Goal: Task Accomplishment & Management: Use online tool/utility

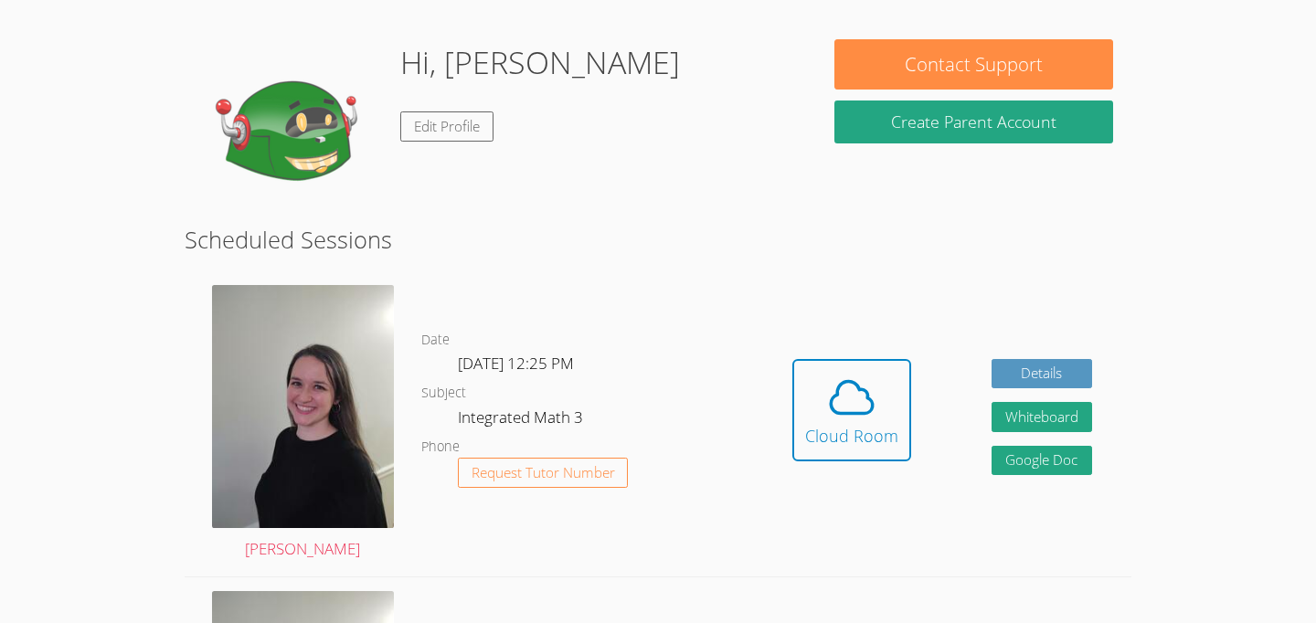
scroll to position [258, 0]
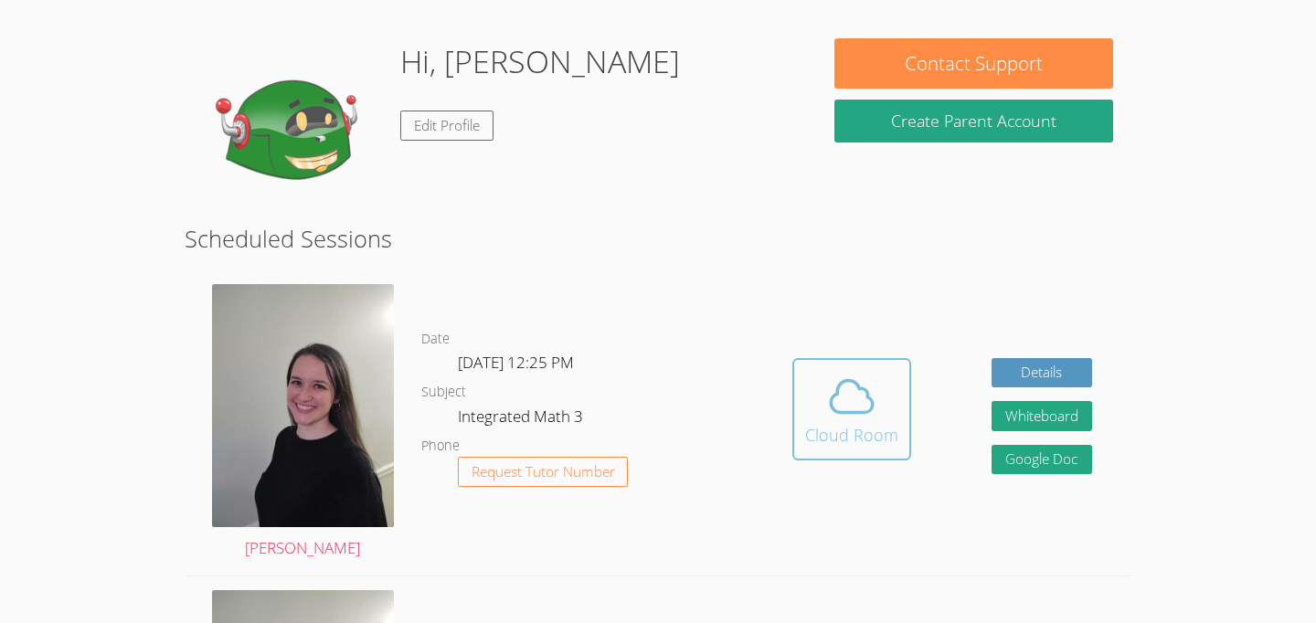
click at [831, 414] on icon at bounding box center [851, 396] width 51 height 51
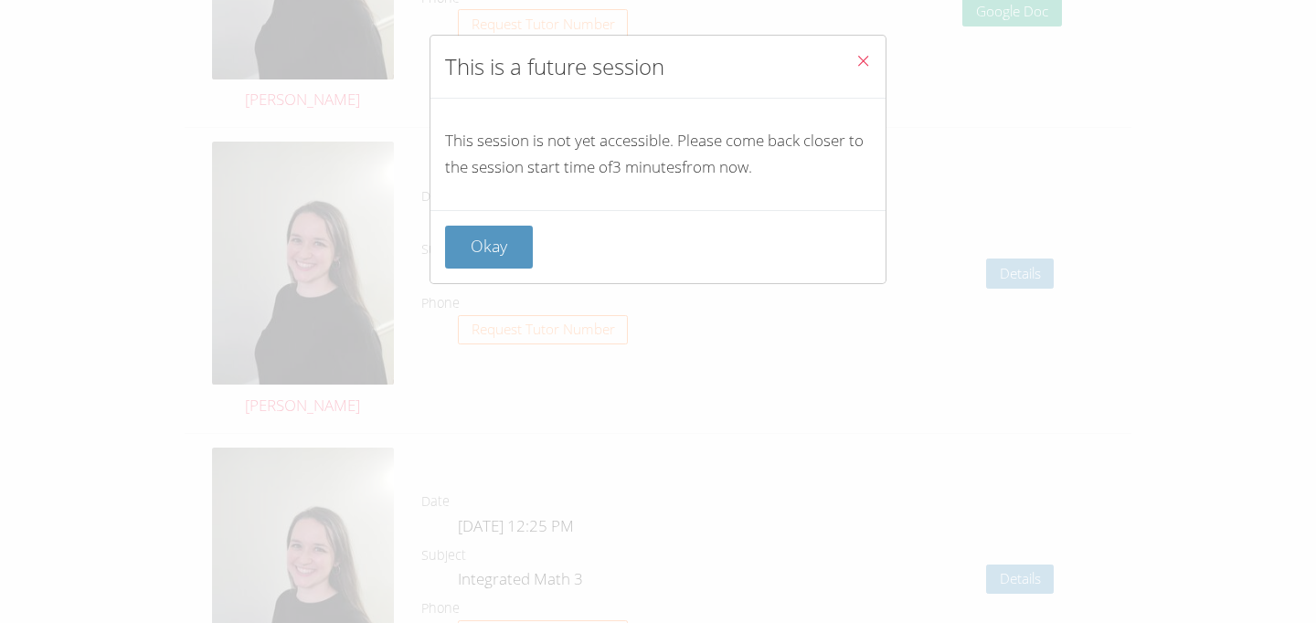
scroll to position [1322, 0]
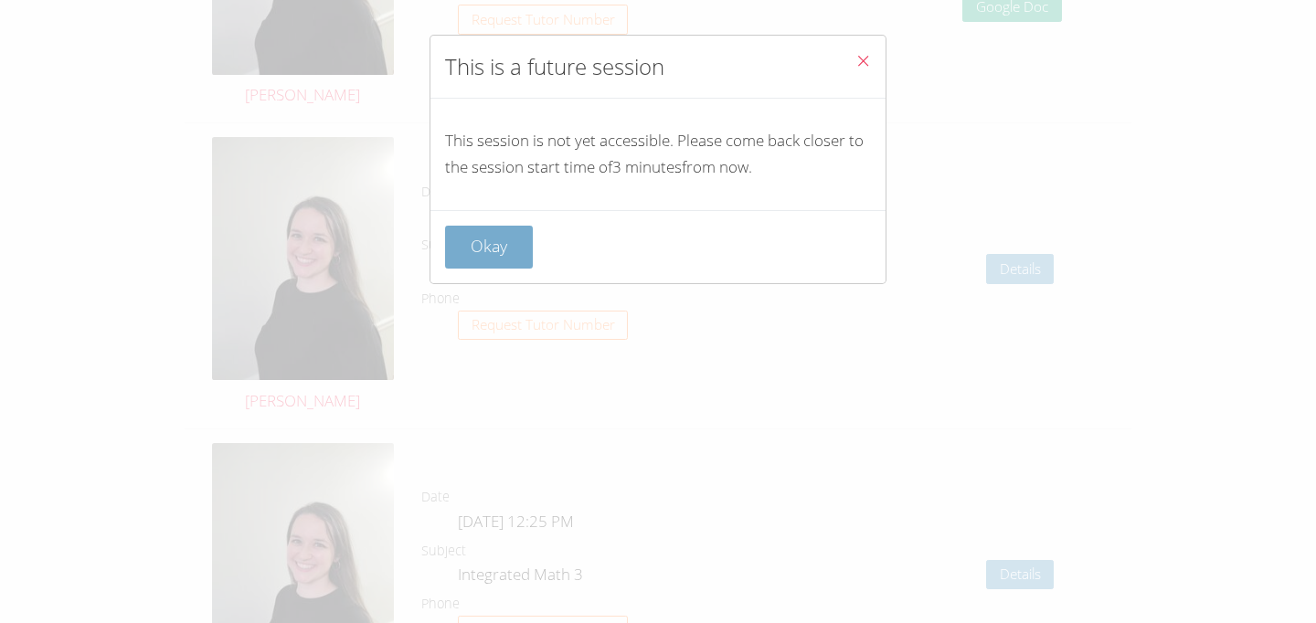
click at [450, 260] on button "Okay" at bounding box center [489, 247] width 88 height 43
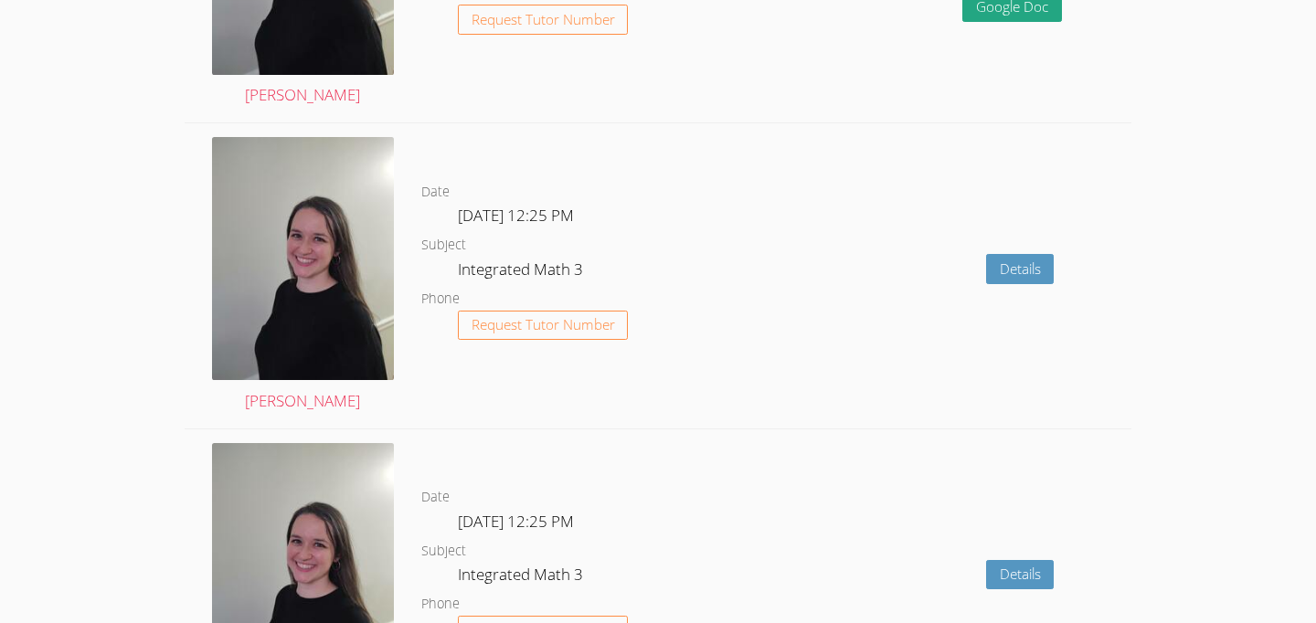
scroll to position [355, 0]
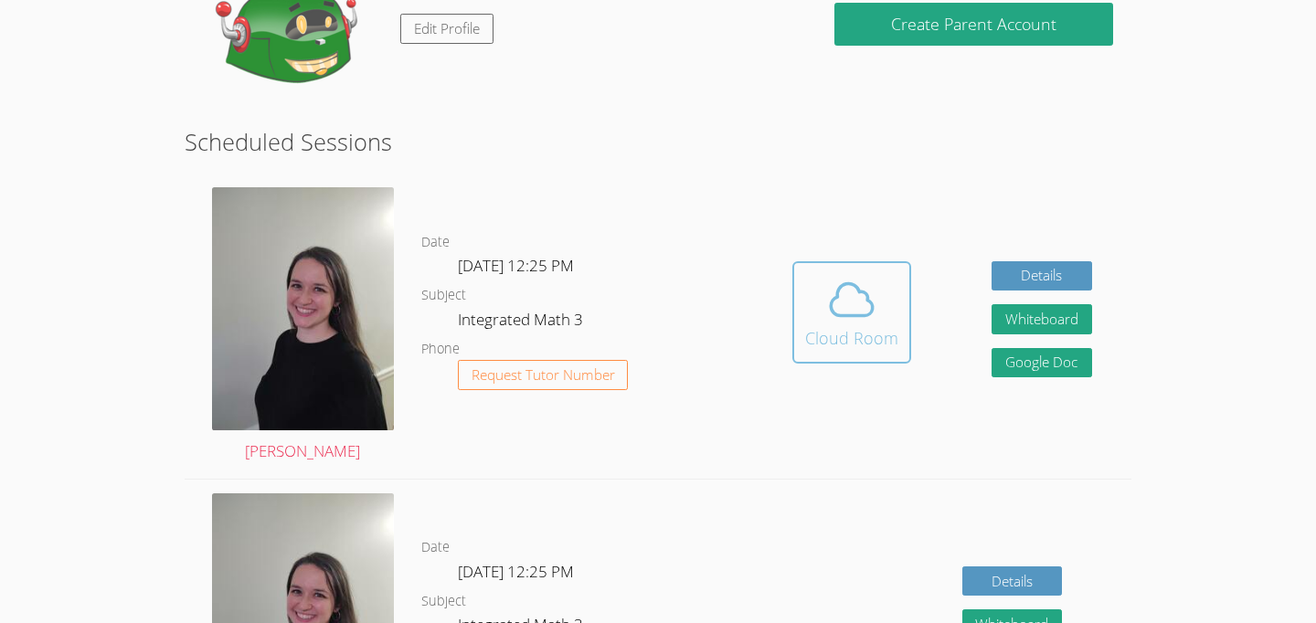
click at [878, 297] on span at bounding box center [851, 299] width 93 height 51
click at [887, 323] on span at bounding box center [851, 299] width 93 height 51
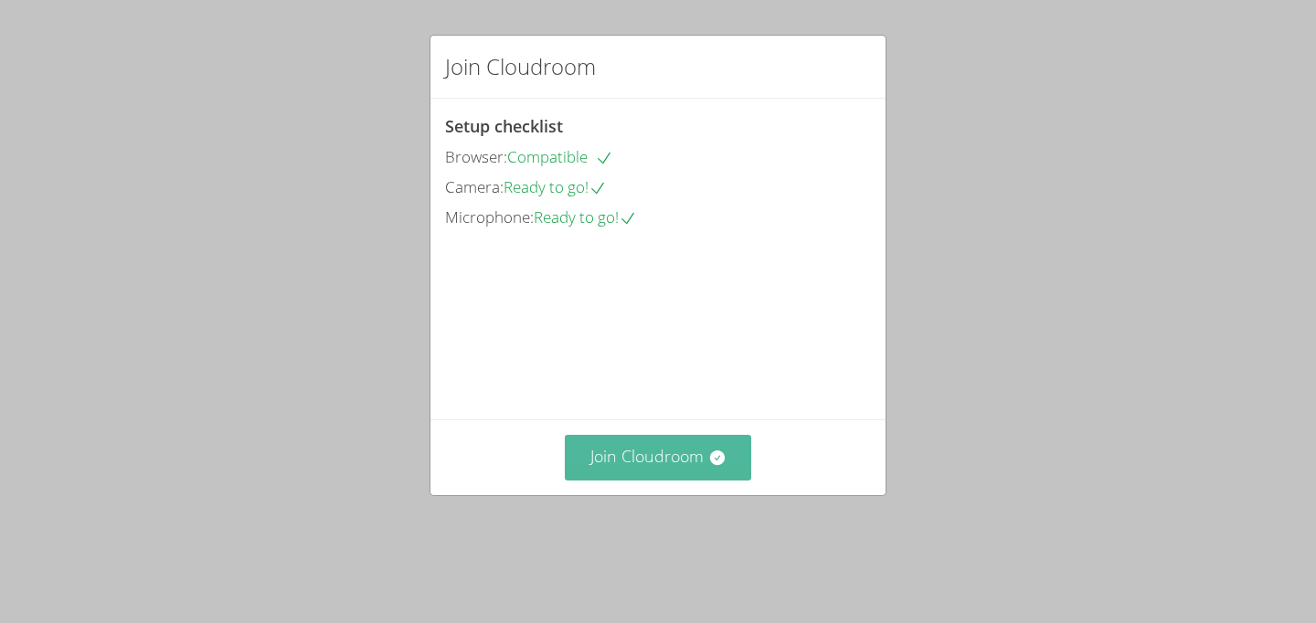
click at [717, 465] on icon at bounding box center [716, 458] width 15 height 15
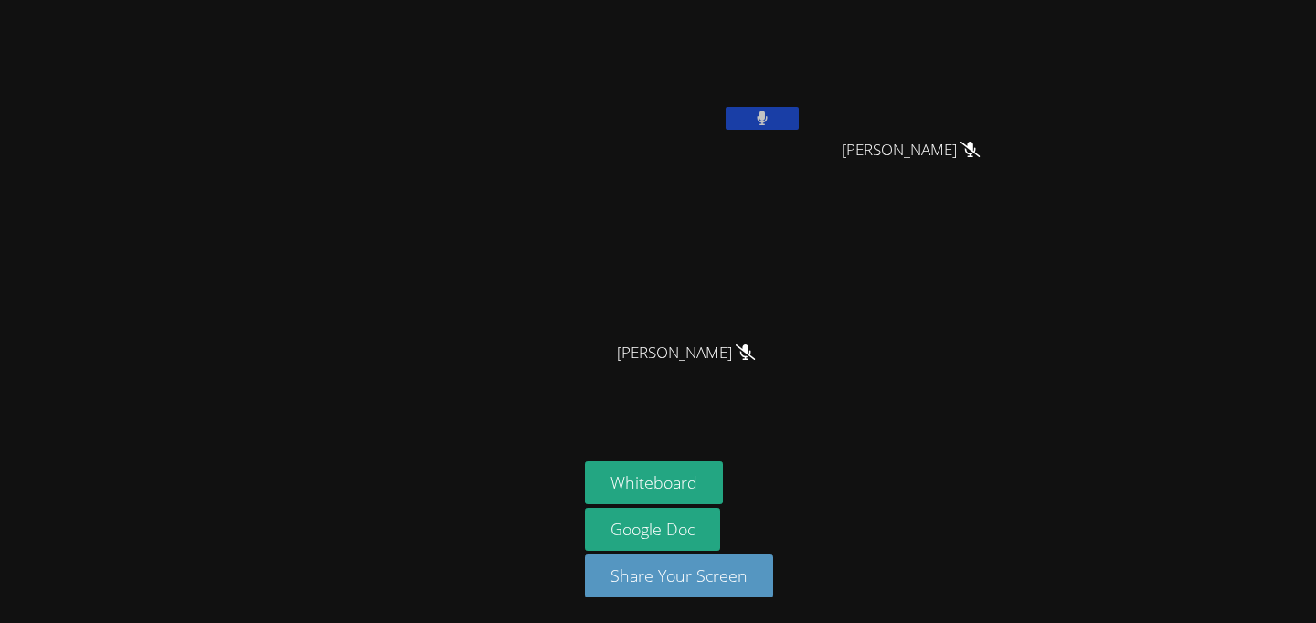
click at [780, 119] on button at bounding box center [762, 118] width 73 height 23
click at [779, 119] on button at bounding box center [762, 118] width 73 height 23
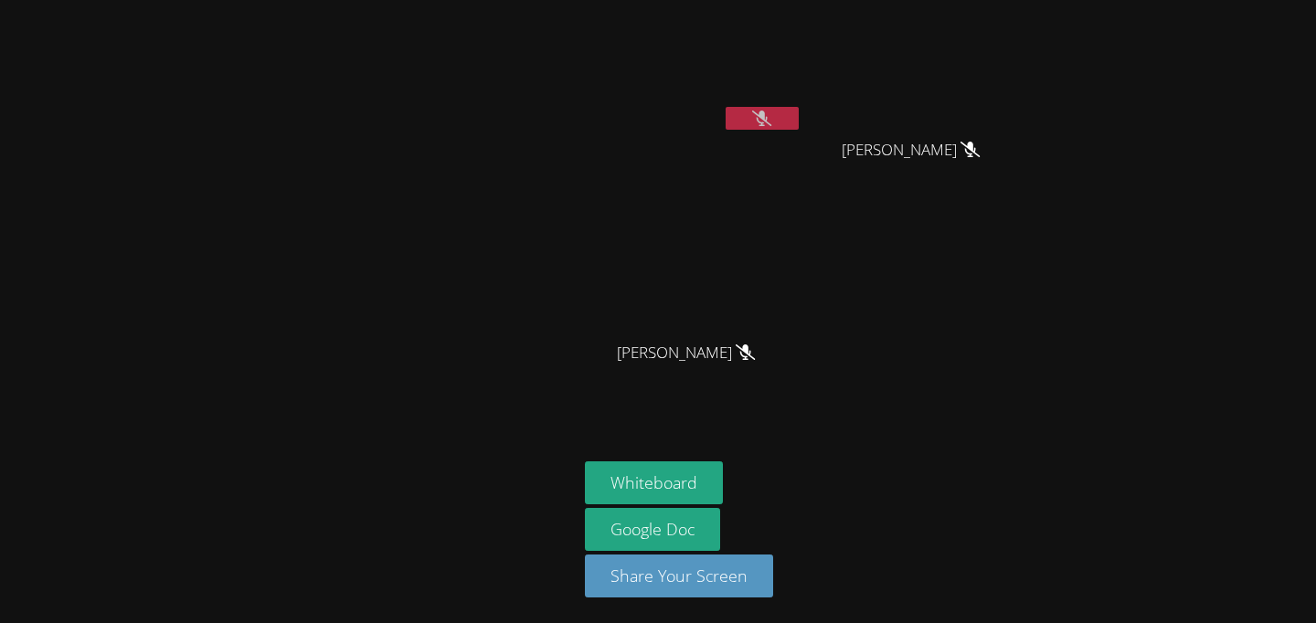
click at [779, 119] on button at bounding box center [762, 118] width 73 height 23
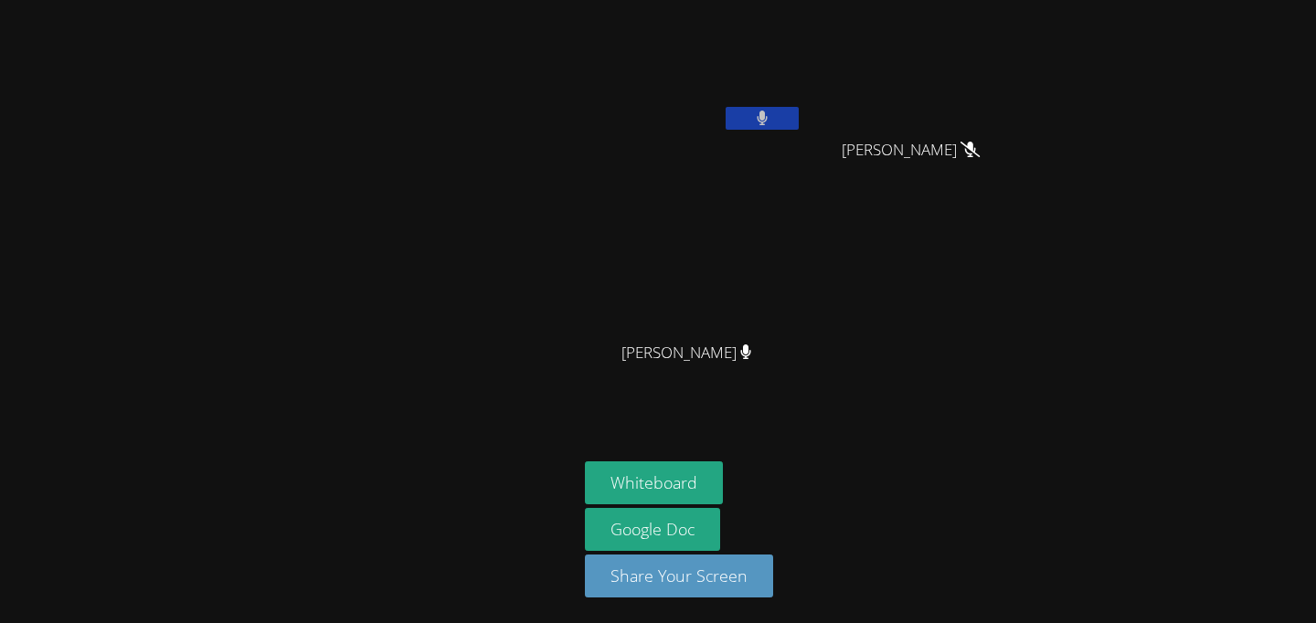
click at [779, 119] on button at bounding box center [762, 118] width 73 height 23
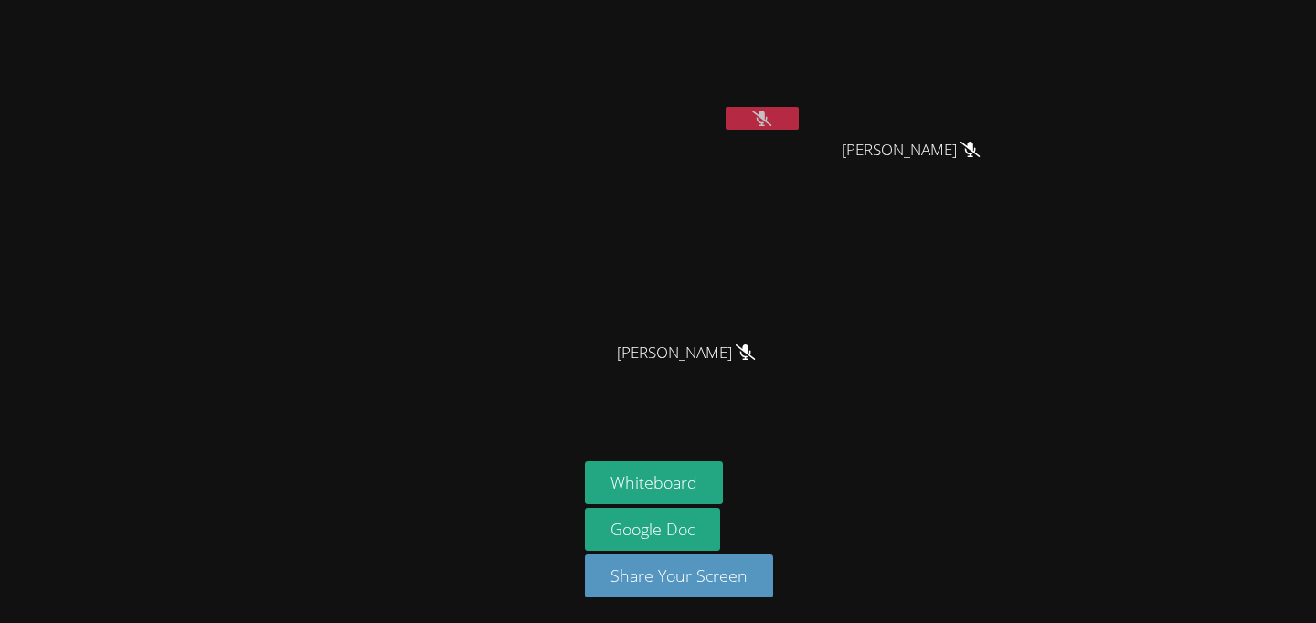
click at [779, 119] on button at bounding box center [762, 118] width 73 height 23
click at [778, 119] on button at bounding box center [762, 118] width 73 height 23
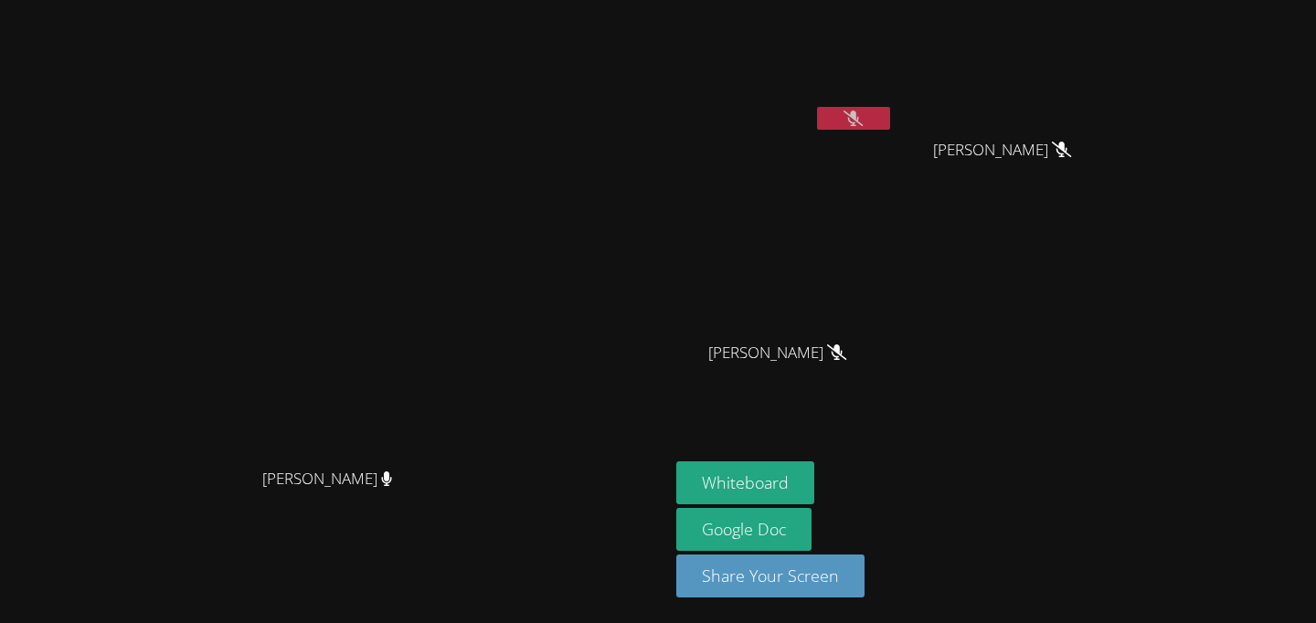
click at [890, 119] on button at bounding box center [853, 118] width 73 height 23
click at [1126, 52] on aside "[PERSON_NAME] [PERSON_NAME] [PERSON_NAME] [PERSON_NAME] [PERSON_NAME] Whiteboar…" at bounding box center [897, 311] width 457 height 623
click at [894, 135] on div "[PERSON_NAME]" at bounding box center [785, 72] width 218 height 131
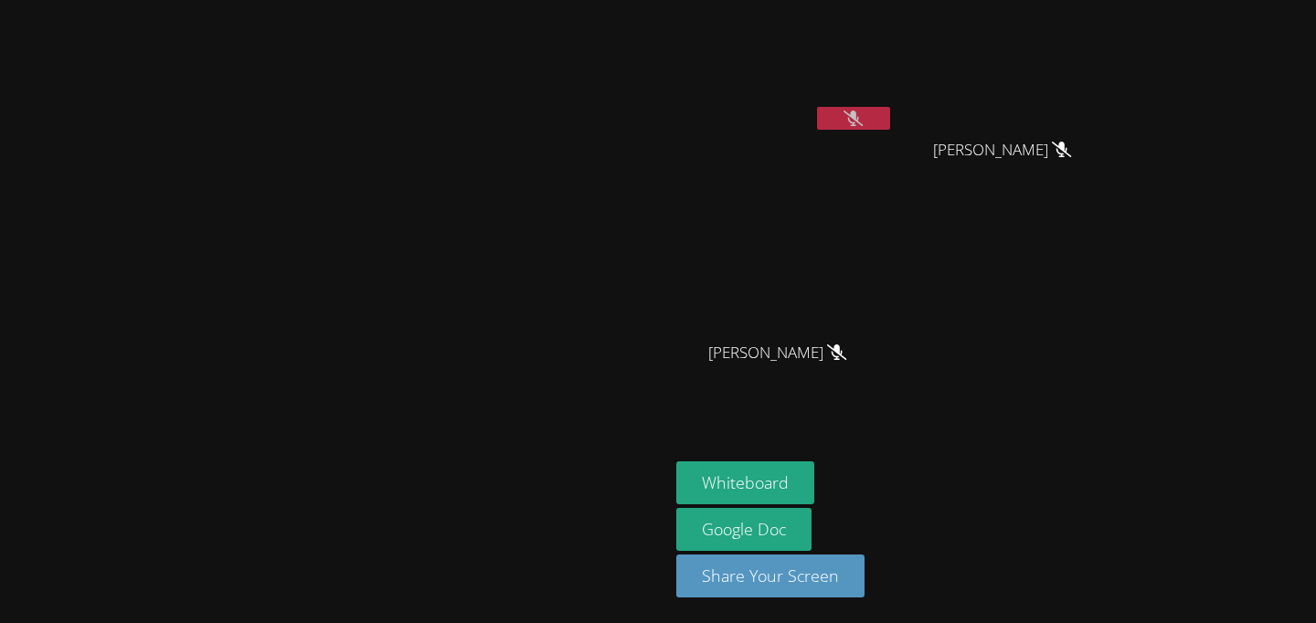
click at [863, 123] on icon at bounding box center [853, 119] width 19 height 16
click at [859, 125] on icon at bounding box center [853, 119] width 11 height 16
click at [890, 131] on div at bounding box center [853, 120] width 73 height 27
click at [863, 124] on icon at bounding box center [853, 119] width 19 height 16
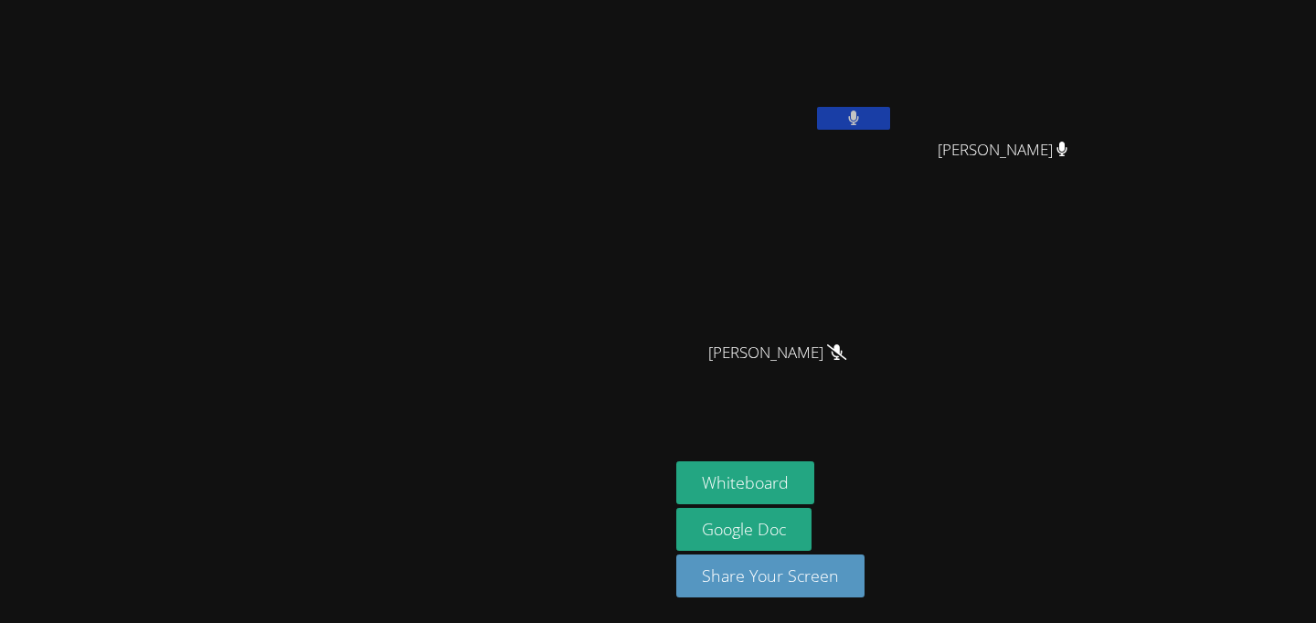
click at [860, 124] on icon at bounding box center [854, 119] width 12 height 16
click at [890, 130] on div at bounding box center [853, 120] width 73 height 27
click at [890, 125] on button at bounding box center [853, 118] width 73 height 23
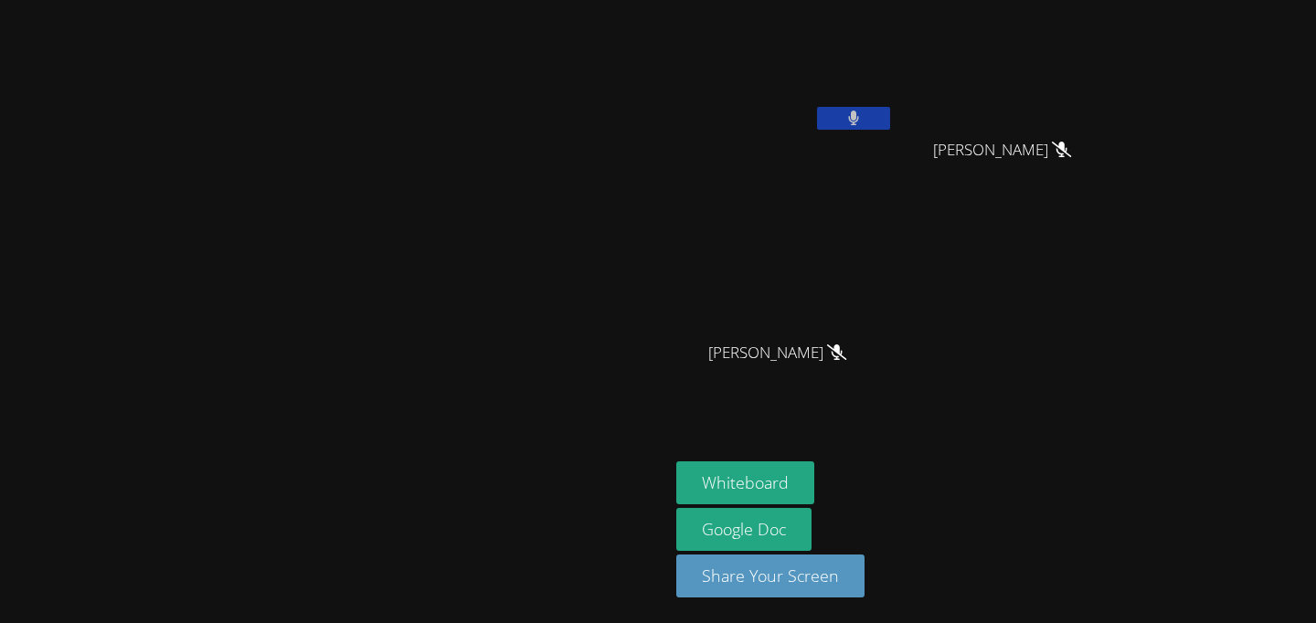
click at [890, 125] on button at bounding box center [853, 118] width 73 height 23
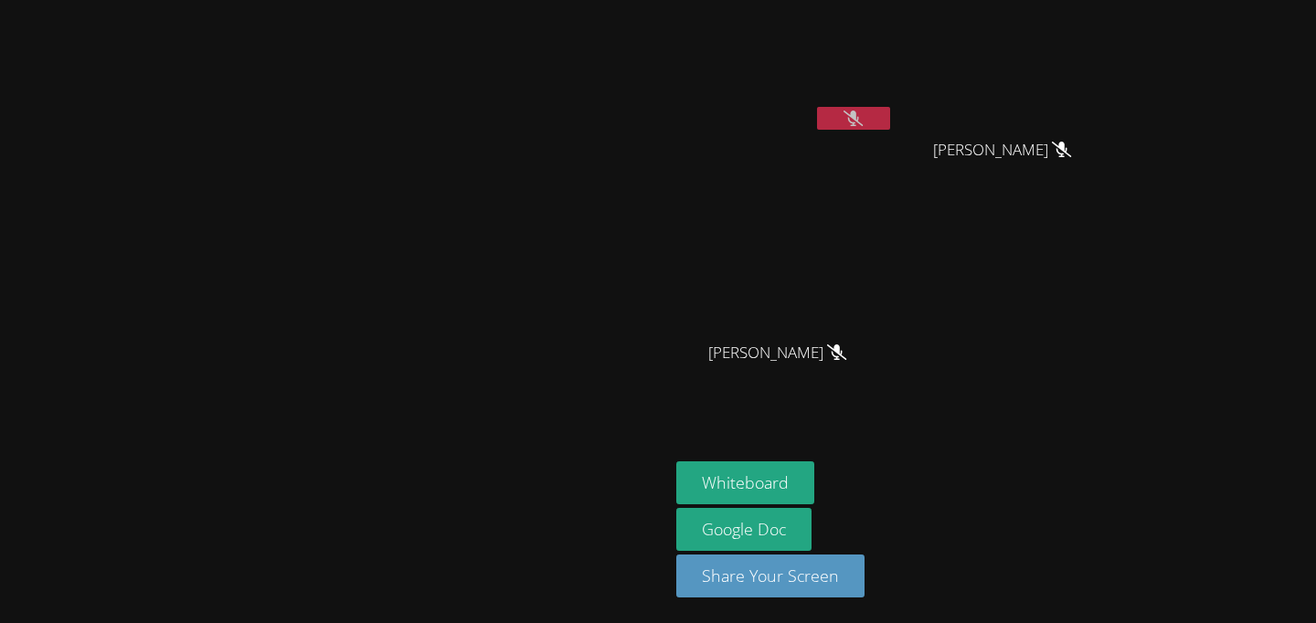
click at [890, 130] on div at bounding box center [853, 120] width 73 height 27
click at [890, 125] on button at bounding box center [853, 118] width 73 height 23
click at [890, 112] on button at bounding box center [853, 118] width 73 height 23
click at [890, 122] on button at bounding box center [853, 118] width 73 height 23
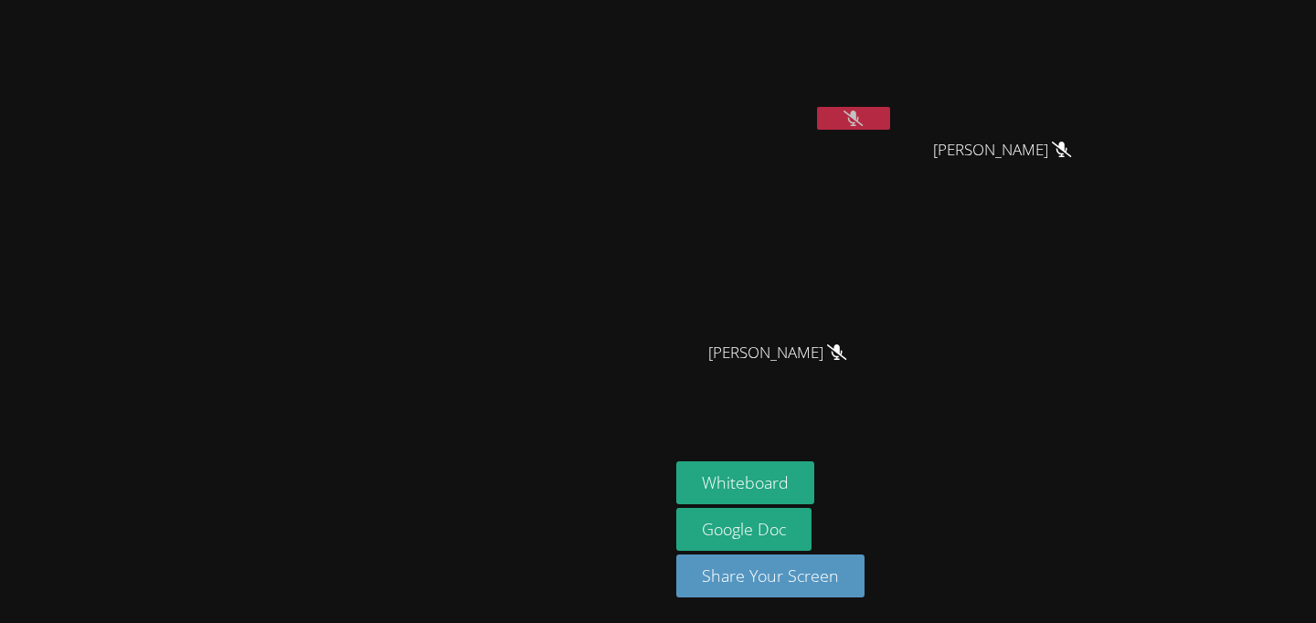
click at [863, 112] on icon at bounding box center [853, 119] width 19 height 16
click at [860, 112] on icon at bounding box center [854, 119] width 12 height 16
click at [894, 114] on video at bounding box center [785, 68] width 218 height 122
click at [890, 114] on button at bounding box center [853, 118] width 73 height 23
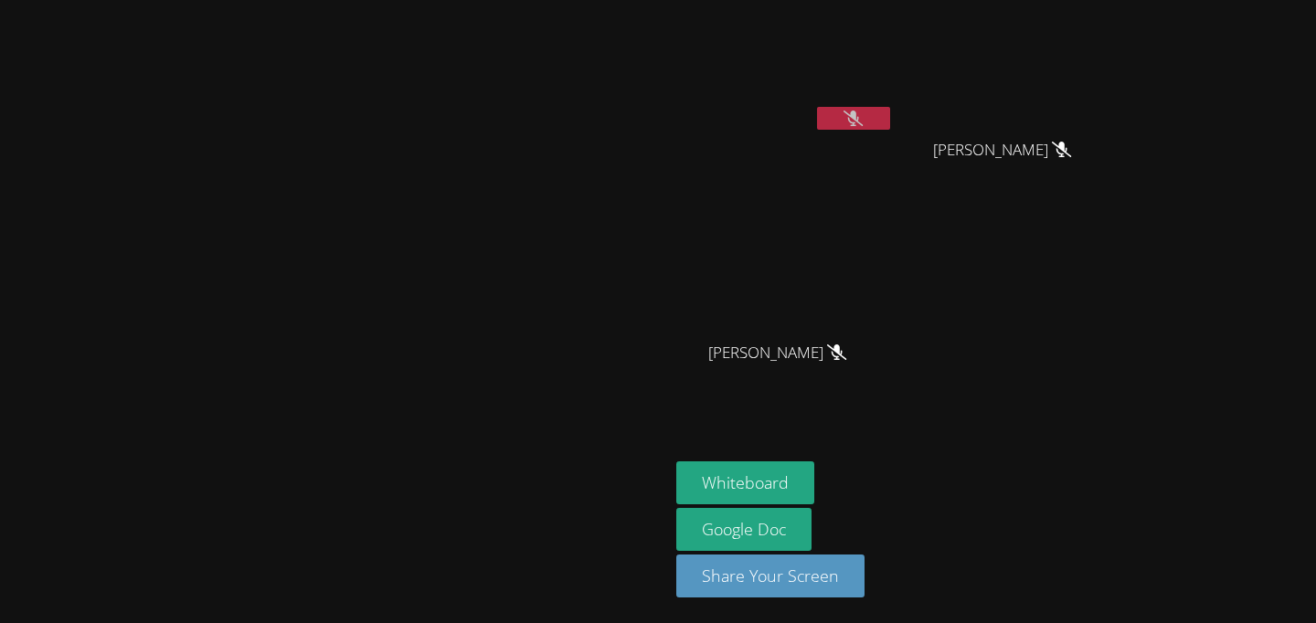
click at [890, 114] on button at bounding box center [853, 118] width 73 height 23
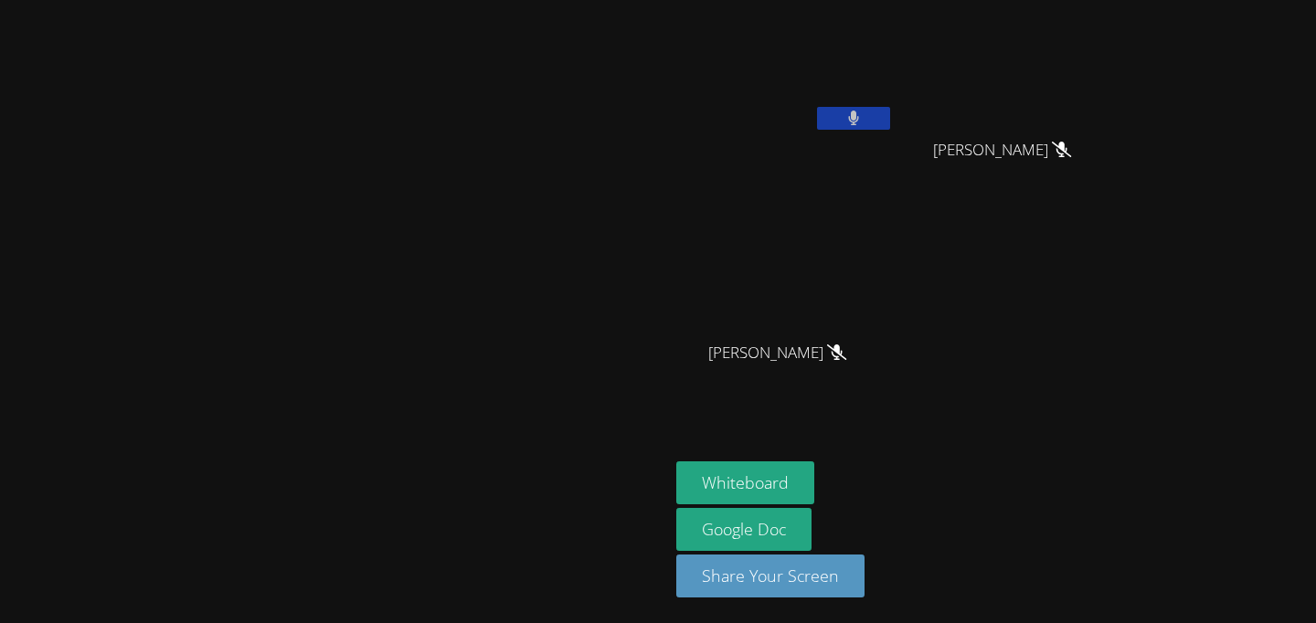
click at [890, 114] on button at bounding box center [853, 118] width 73 height 23
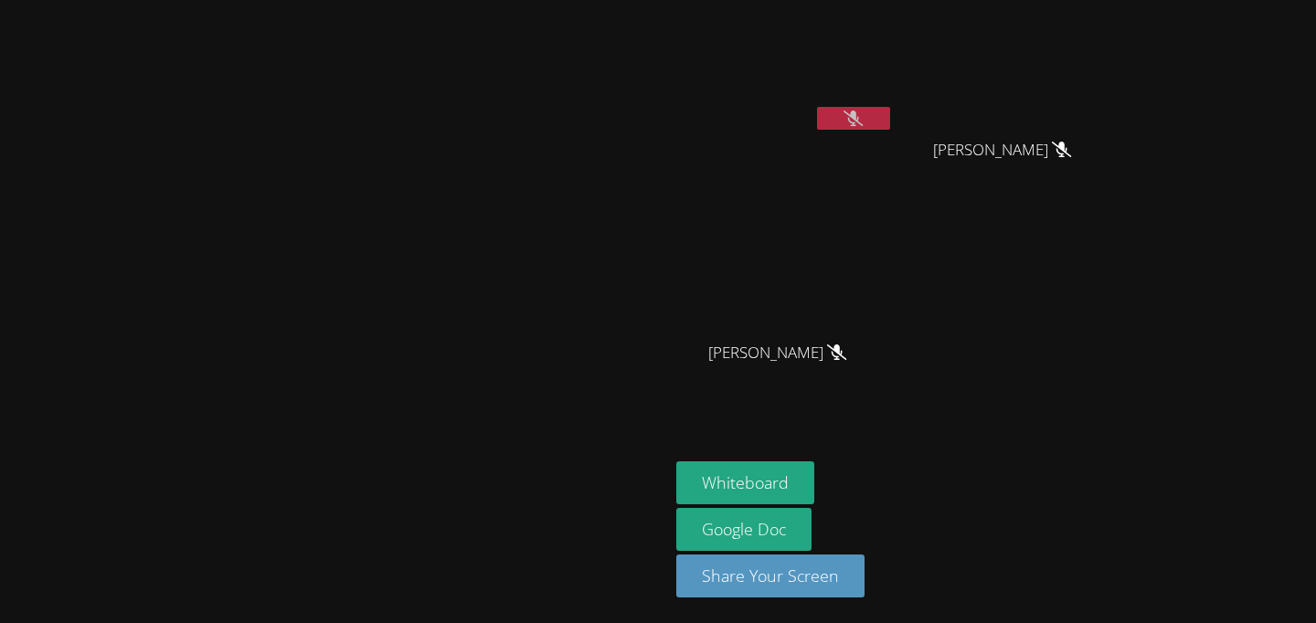
click at [890, 114] on button at bounding box center [853, 118] width 73 height 23
click at [890, 127] on button at bounding box center [853, 118] width 73 height 23
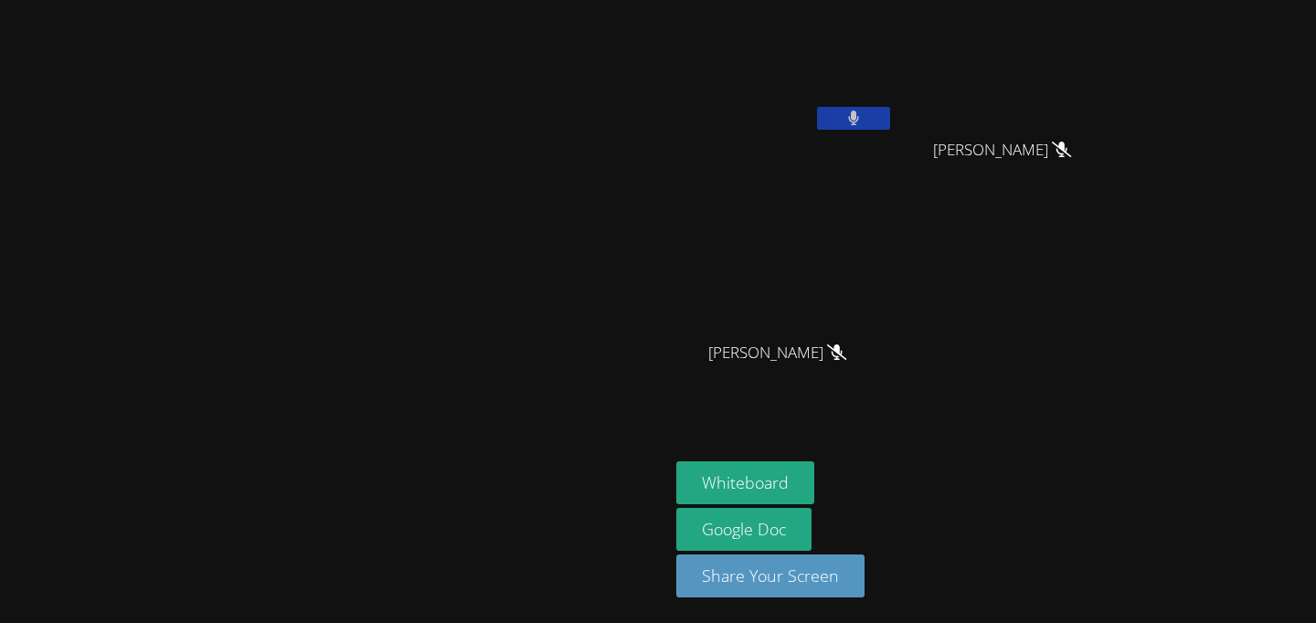
click at [890, 127] on button at bounding box center [853, 118] width 73 height 23
click at [890, 126] on button at bounding box center [853, 118] width 73 height 23
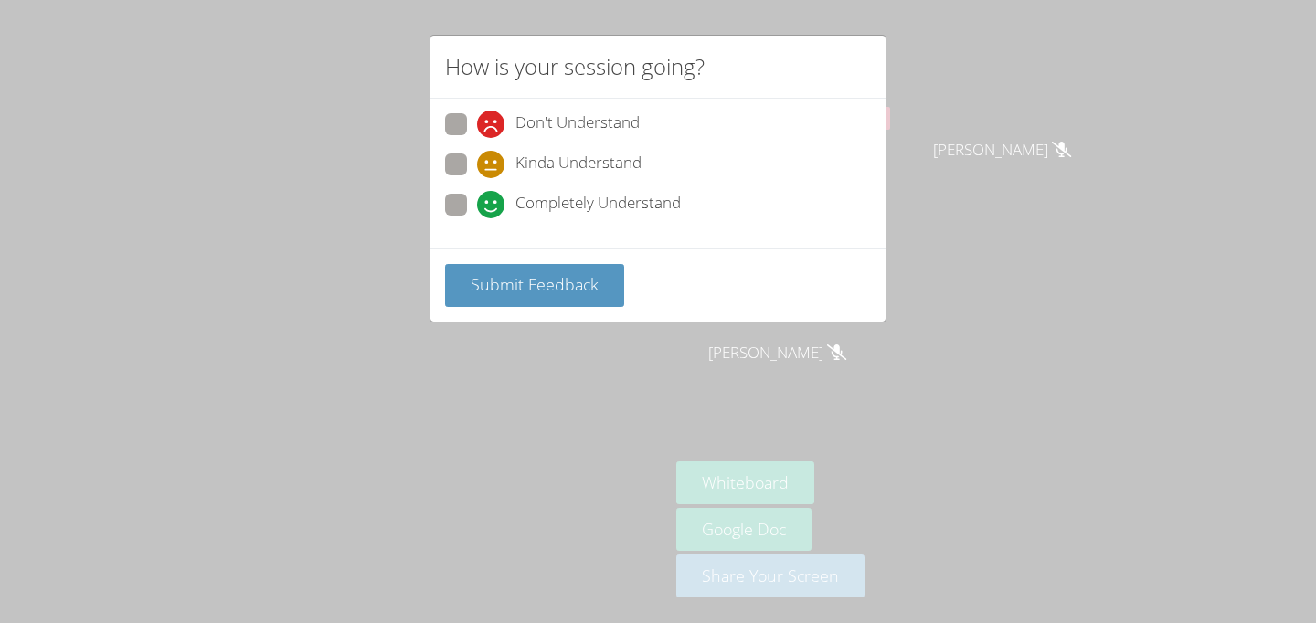
click at [477, 218] on span at bounding box center [477, 218] width 0 height 0
click at [477, 195] on input "Completely Understand" at bounding box center [485, 202] width 16 height 16
radio input "true"
click at [502, 273] on span "Submit Feedback" at bounding box center [535, 284] width 128 height 22
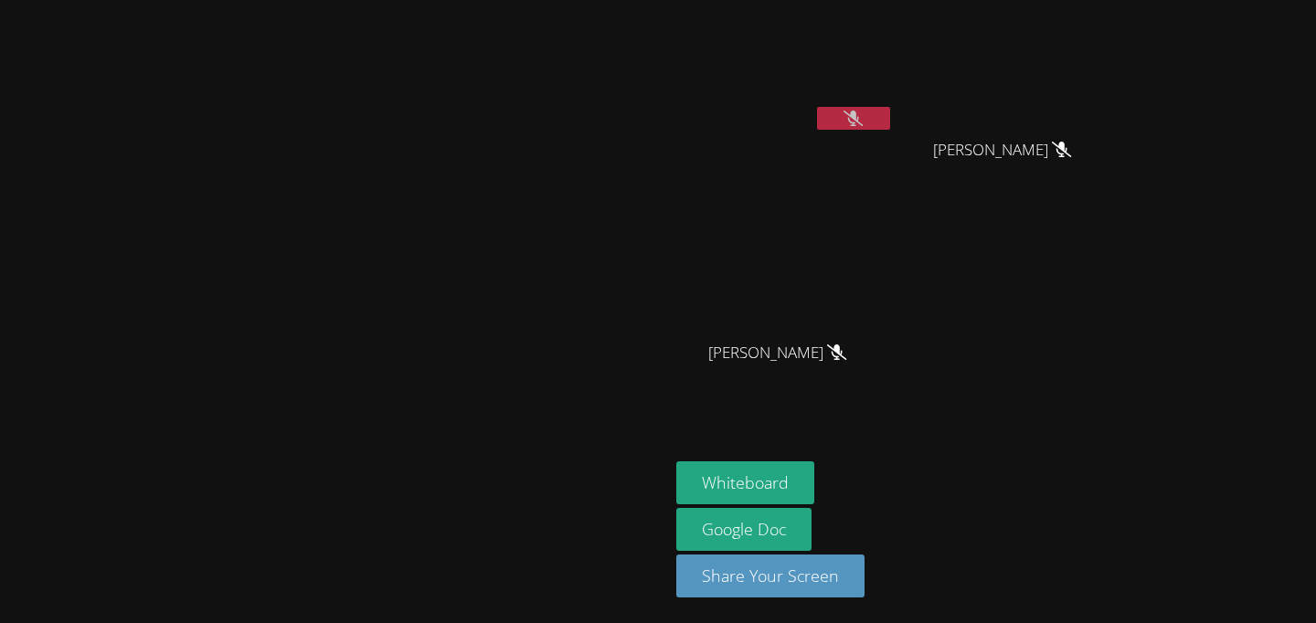
click at [890, 109] on button at bounding box center [853, 118] width 73 height 23
